Goal: Find specific page/section: Find specific page/section

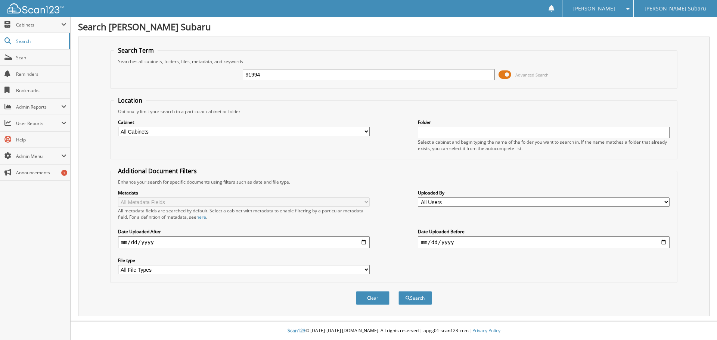
type input "91994"
click at [398, 291] on button "Search" at bounding box center [415, 298] width 34 height 14
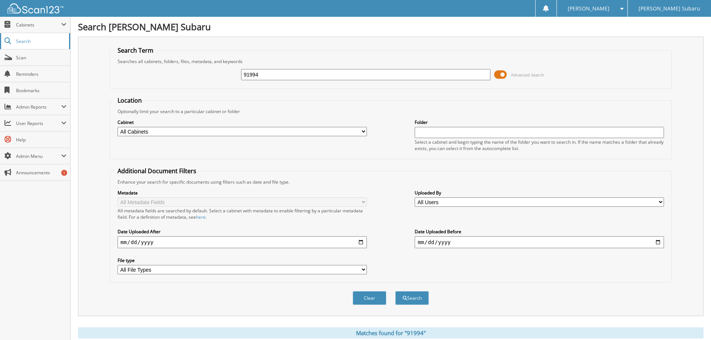
click at [41, 40] on span "Search" at bounding box center [40, 41] width 49 height 6
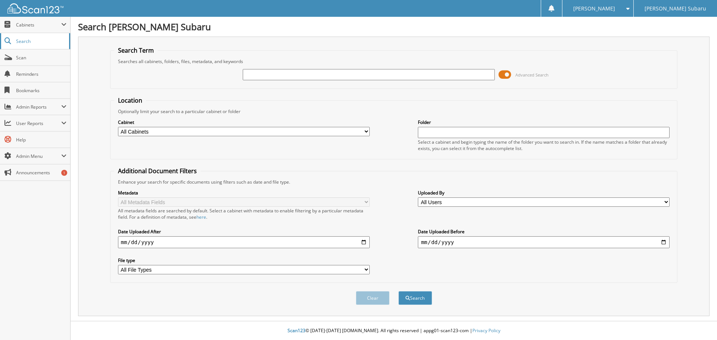
click at [45, 39] on span "Search" at bounding box center [40, 41] width 49 height 6
type input "91994"
click at [414, 296] on button "Search" at bounding box center [415, 298] width 34 height 14
